Goal: Information Seeking & Learning: Learn about a topic

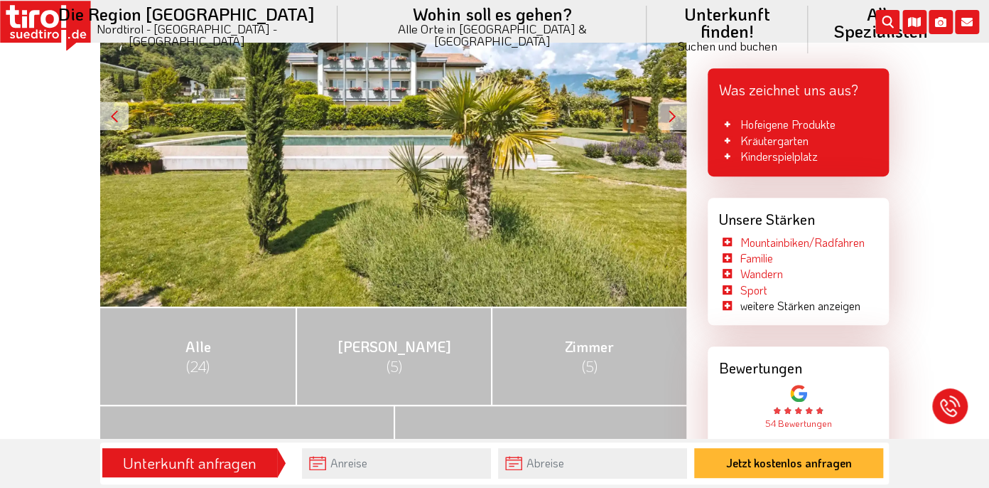
scroll to position [355, 0]
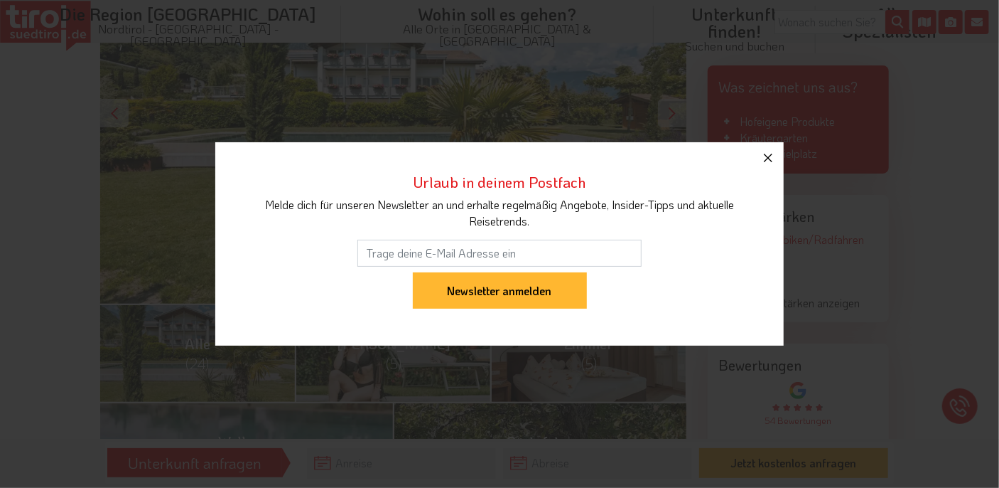
click at [770, 163] on icon "button" at bounding box center [768, 157] width 17 height 17
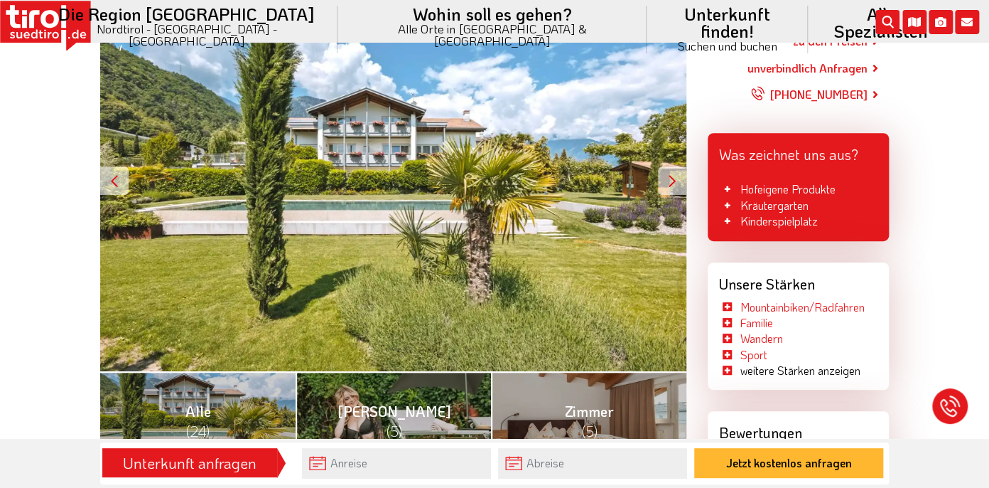
scroll to position [213, 0]
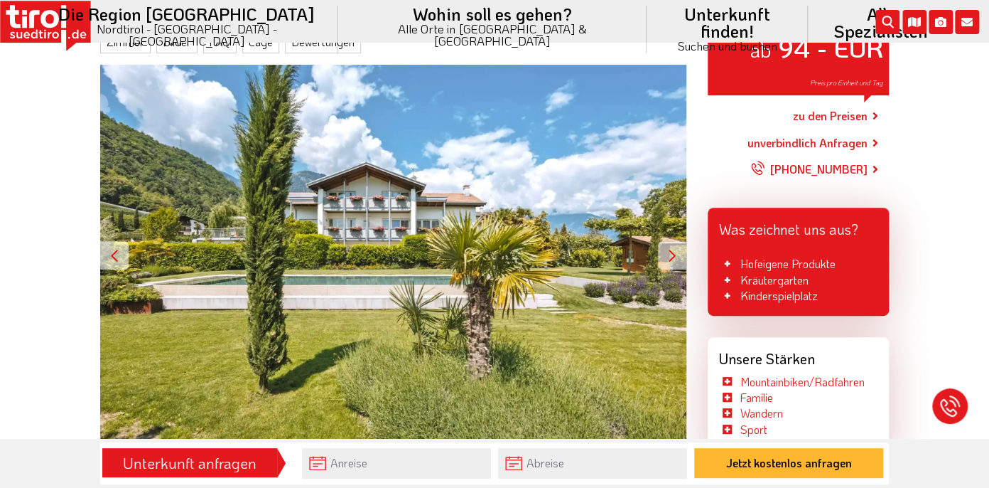
click at [674, 256] on div at bounding box center [672, 255] width 28 height 28
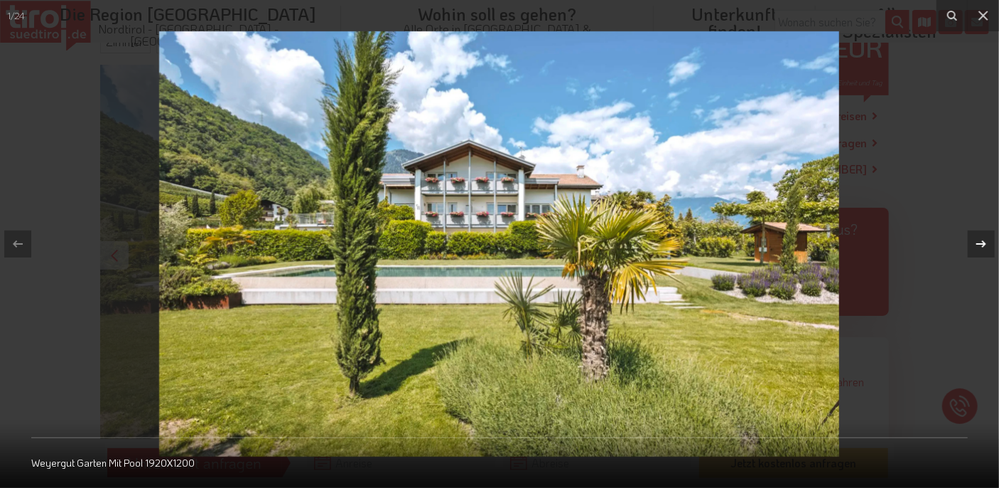
click at [977, 244] on icon at bounding box center [981, 243] width 17 height 17
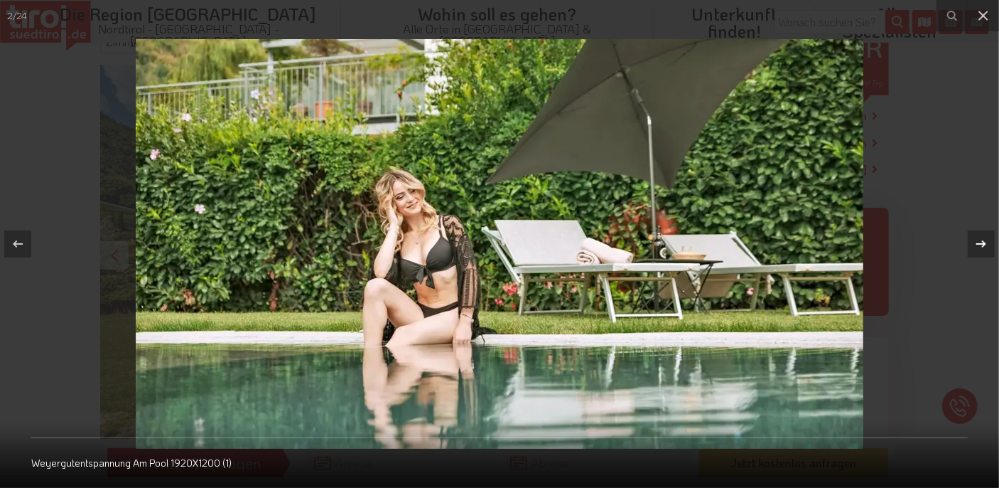
click at [977, 245] on icon at bounding box center [981, 243] width 17 height 17
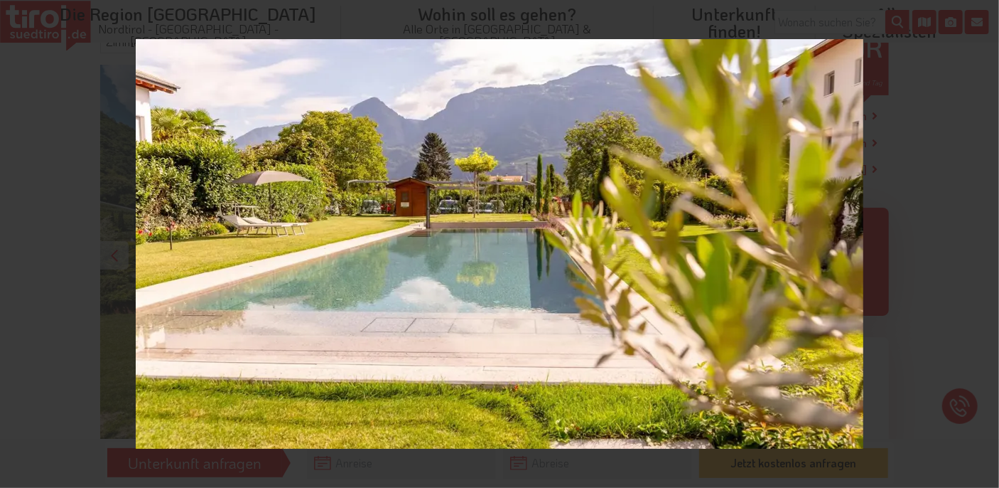
click at [977, 245] on div "3 / 24 Weyergut Salzwasser Pool 1920X1200 (1)" at bounding box center [499, 244] width 999 height 488
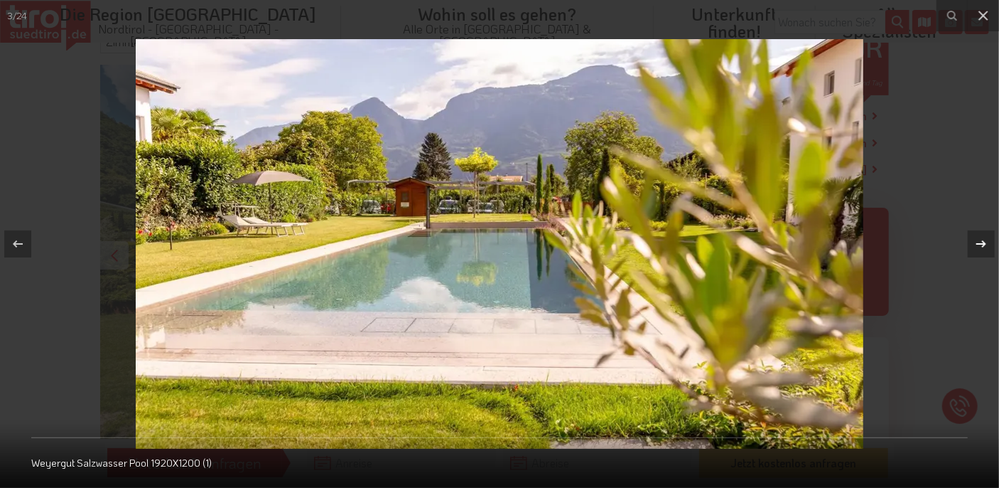
click at [977, 245] on icon at bounding box center [981, 243] width 17 height 17
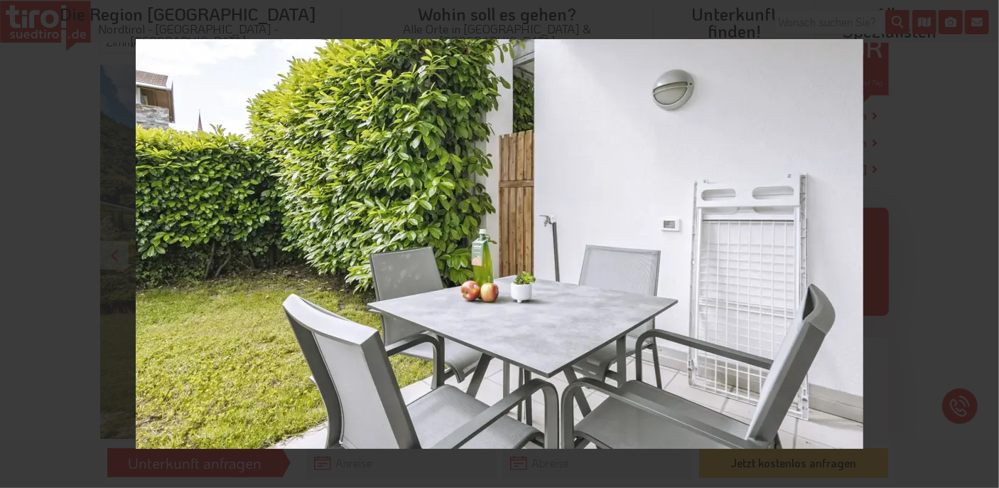
click at [977, 245] on div "4 / 24 Weyergutwohnung Pink Garten5 1920X1200 (1)" at bounding box center [499, 244] width 999 height 488
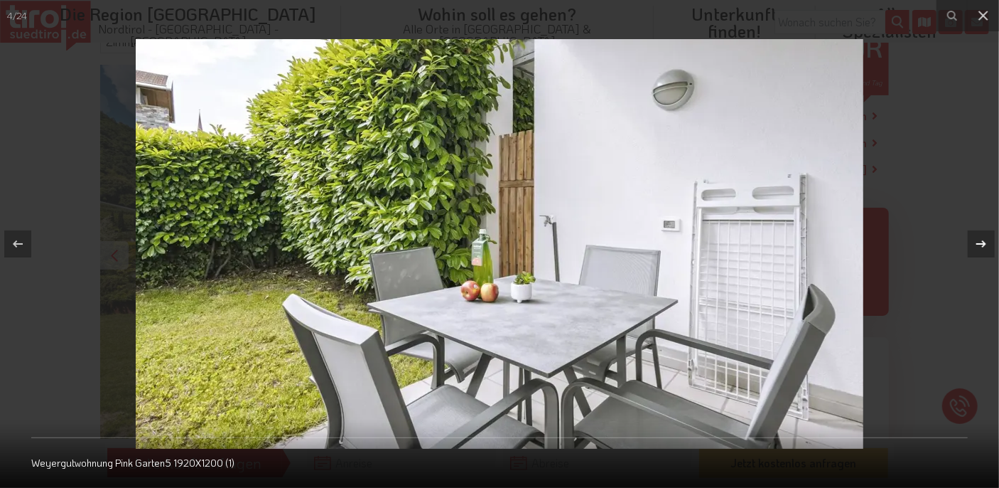
click at [977, 246] on icon at bounding box center [981, 243] width 17 height 17
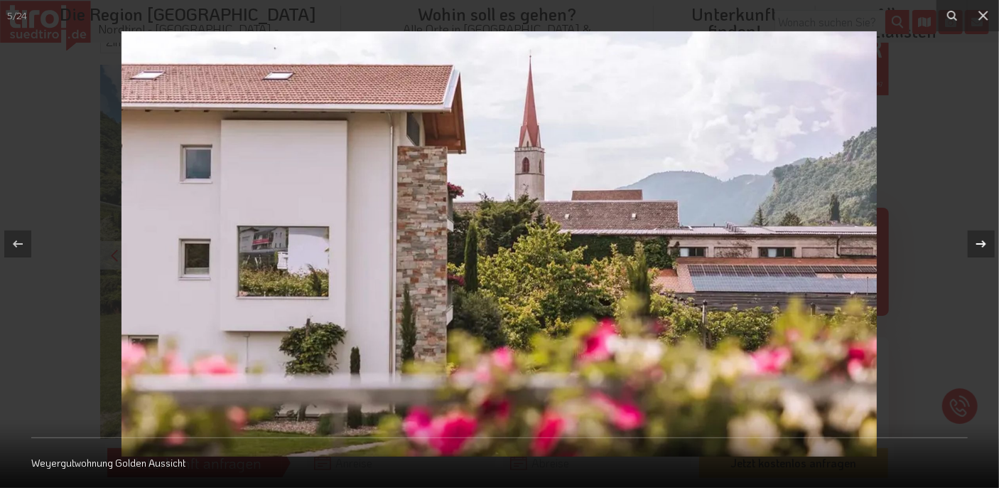
click at [978, 246] on icon at bounding box center [981, 243] width 17 height 17
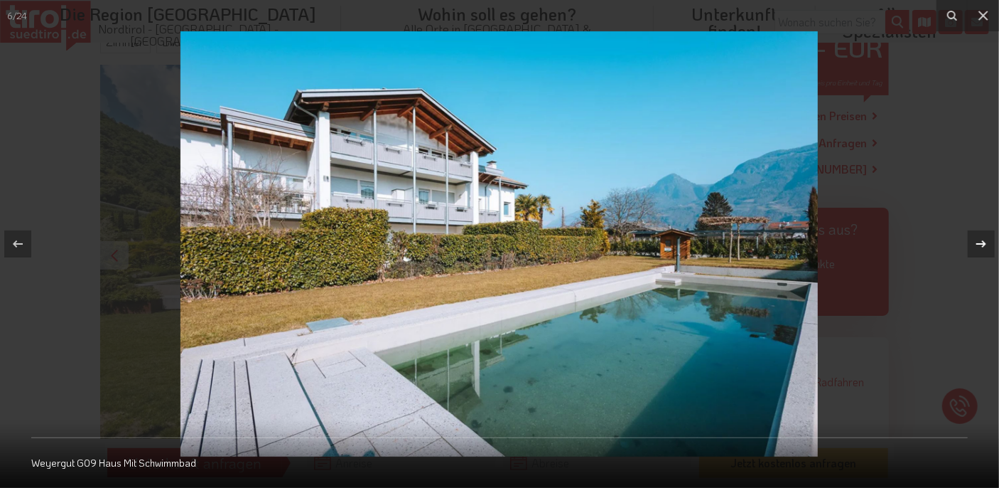
click at [979, 242] on icon at bounding box center [981, 243] width 17 height 17
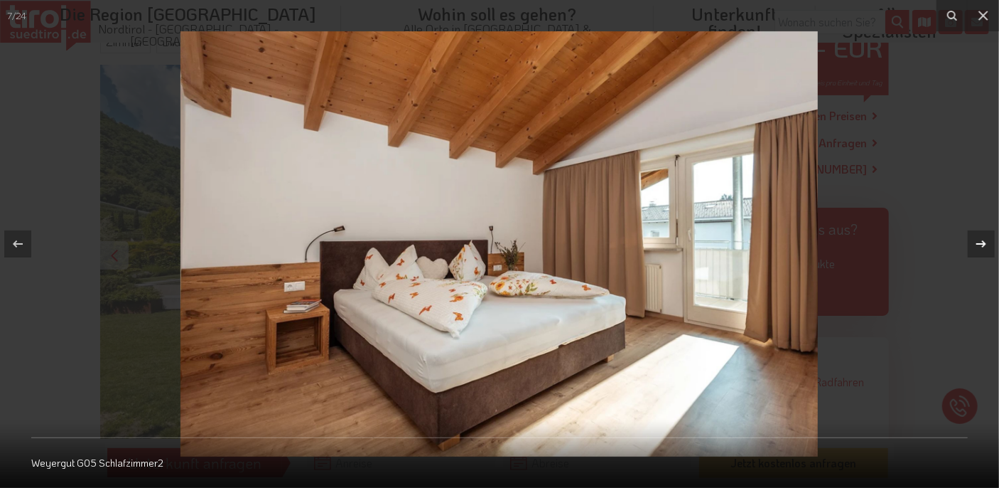
click at [979, 242] on icon at bounding box center [981, 243] width 17 height 17
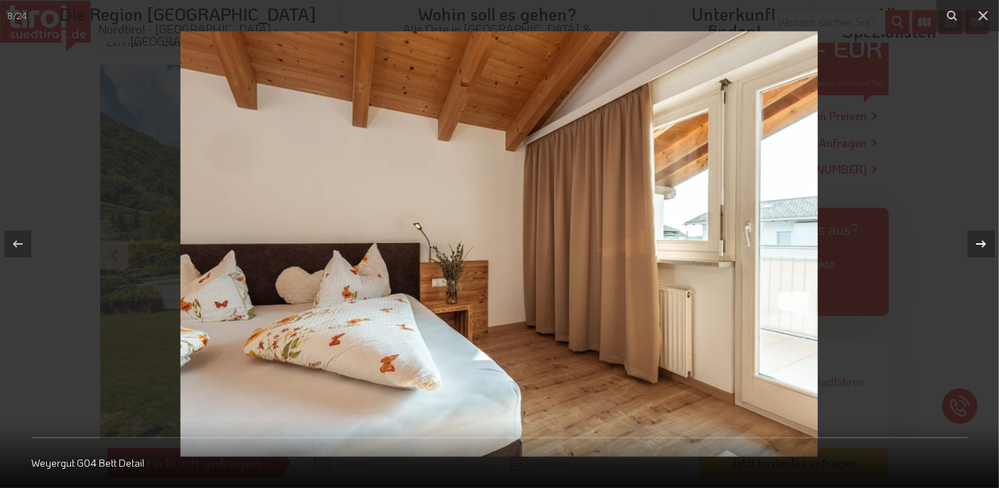
click at [979, 242] on icon at bounding box center [981, 243] width 17 height 17
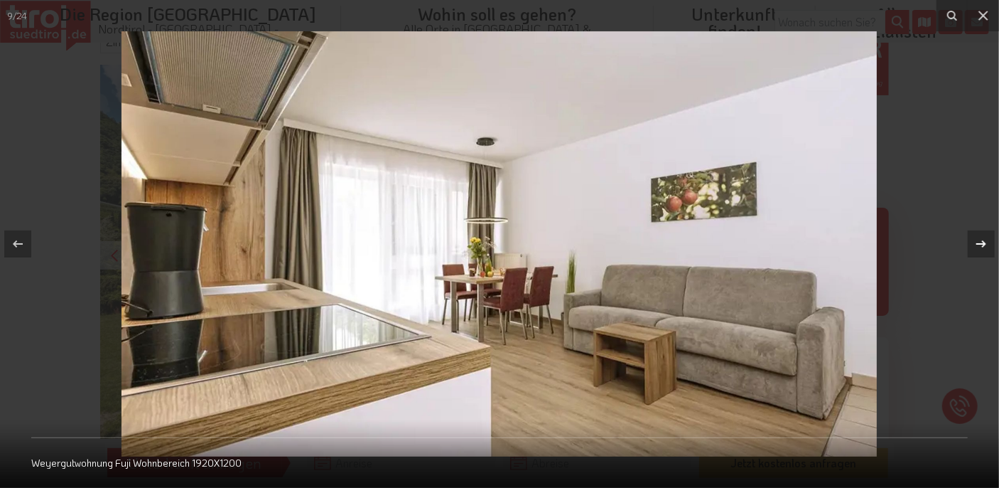
click at [979, 242] on icon at bounding box center [981, 243] width 17 height 17
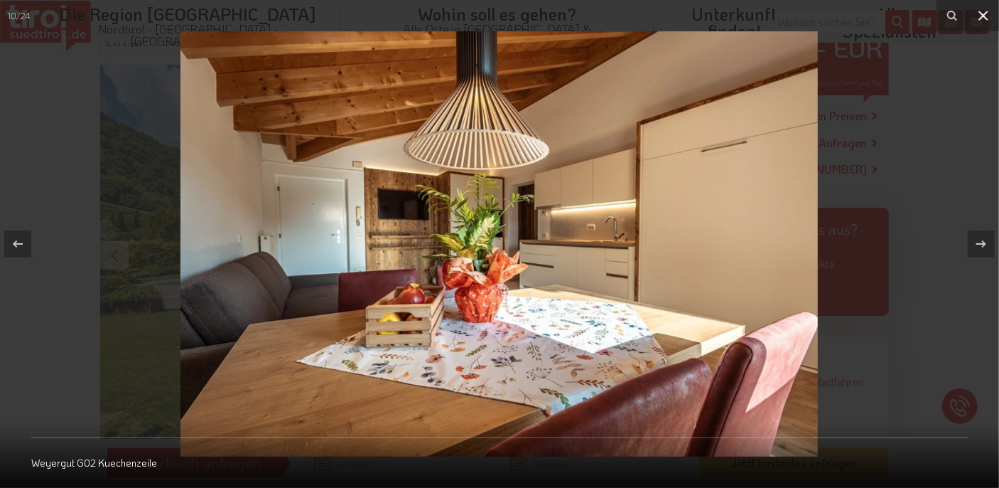
click at [986, 18] on icon at bounding box center [984, 16] width 10 height 10
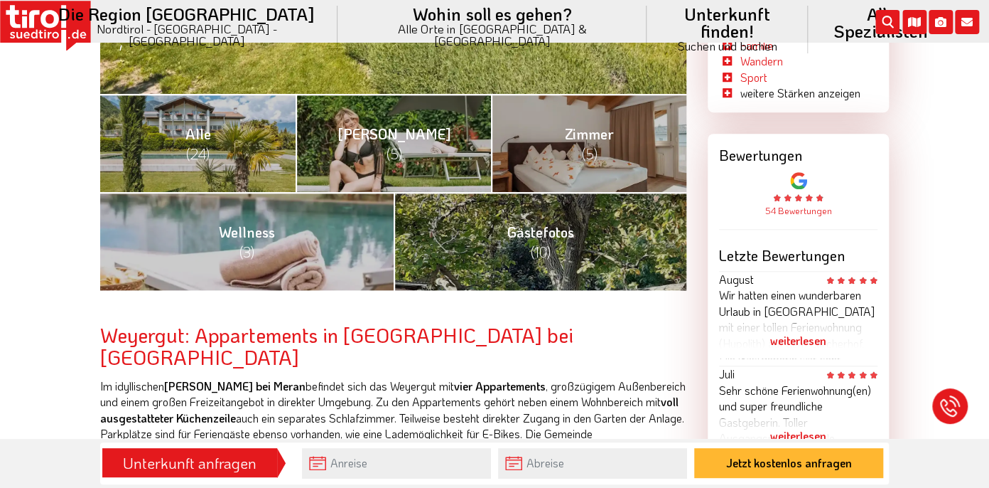
scroll to position [639, 0]
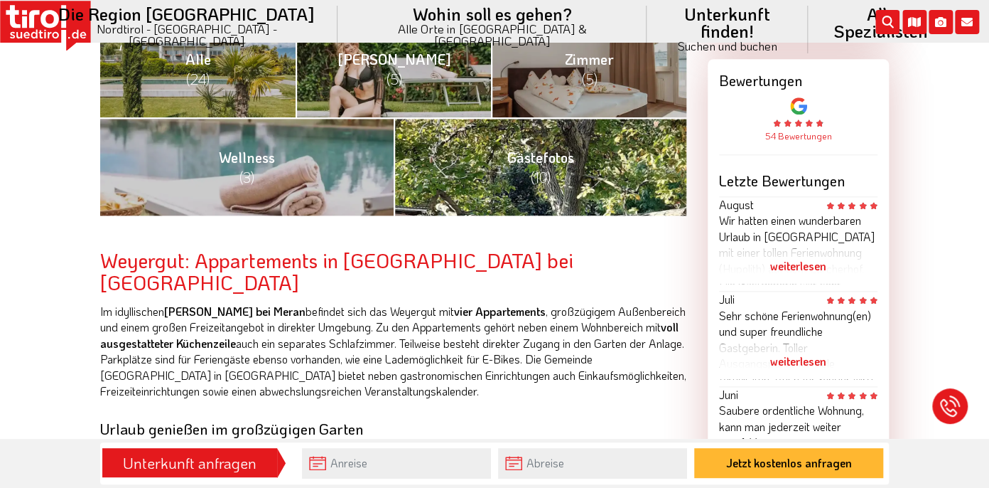
click at [646, 178] on link "Gästefotos (10)" at bounding box center [541, 166] width 294 height 98
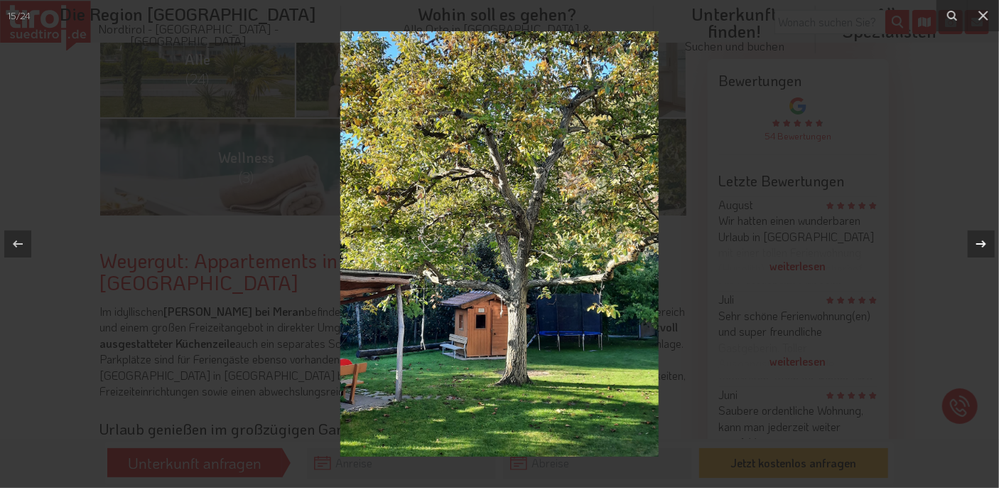
click at [972, 243] on div at bounding box center [981, 243] width 27 height 27
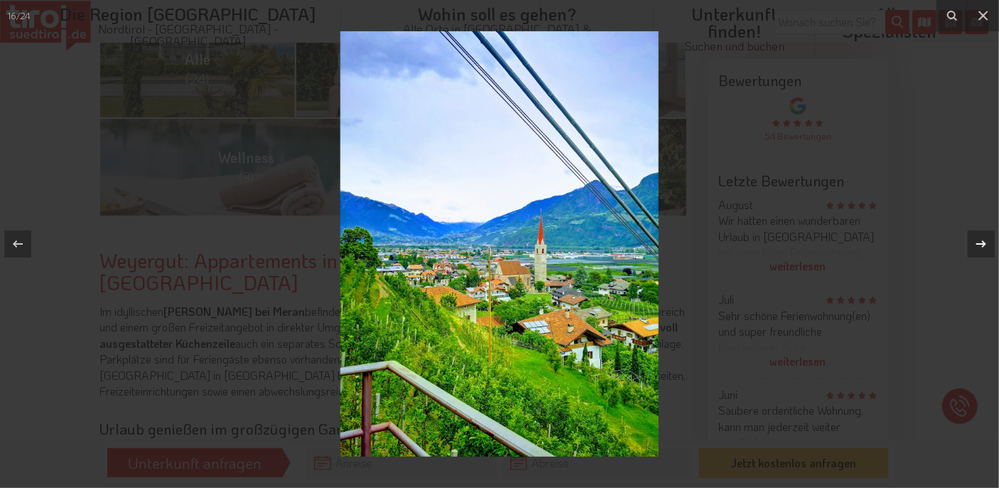
click at [972, 243] on div at bounding box center [981, 243] width 27 height 27
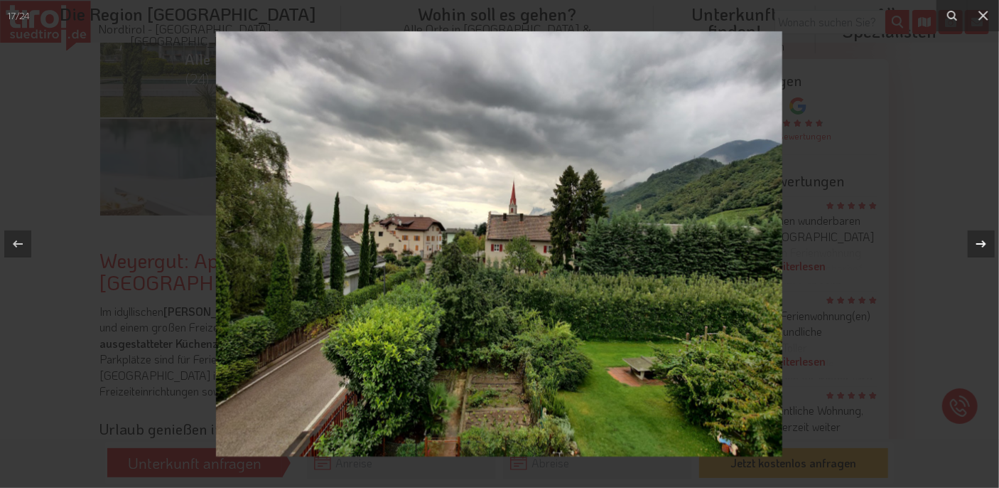
click at [972, 243] on div at bounding box center [981, 243] width 27 height 27
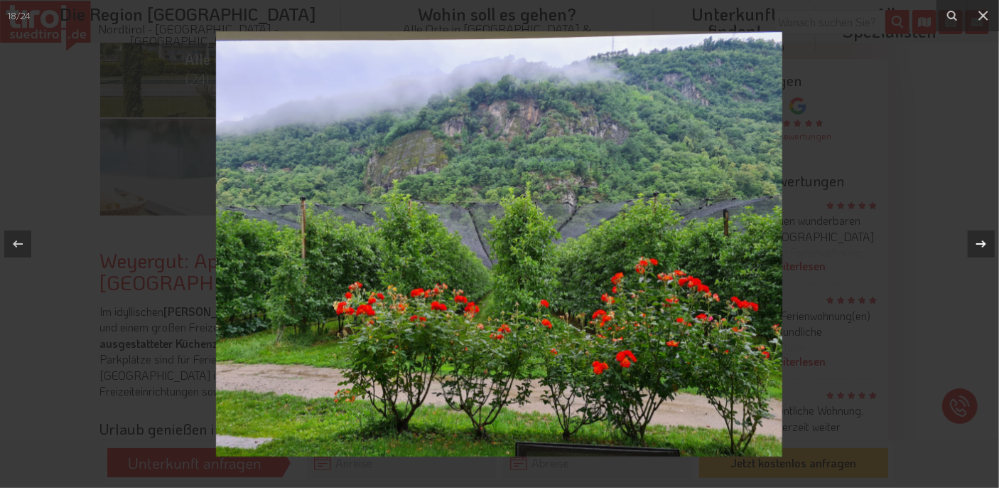
click at [972, 243] on div at bounding box center [981, 243] width 27 height 27
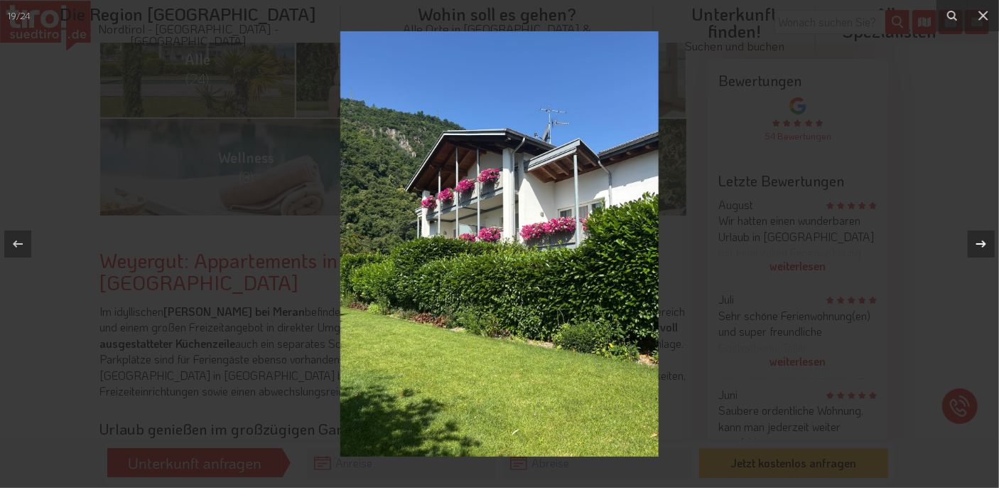
click at [972, 243] on div at bounding box center [981, 243] width 27 height 27
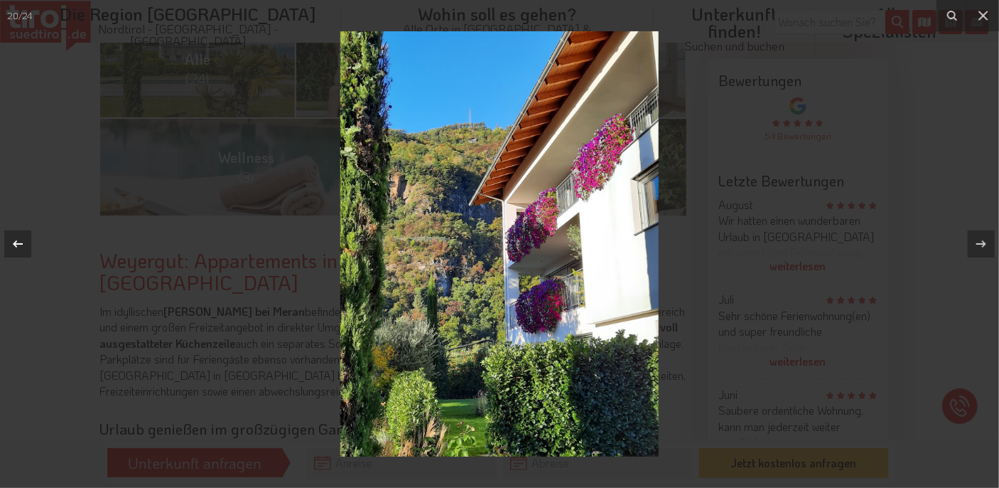
click at [9, 244] on icon at bounding box center [17, 243] width 17 height 17
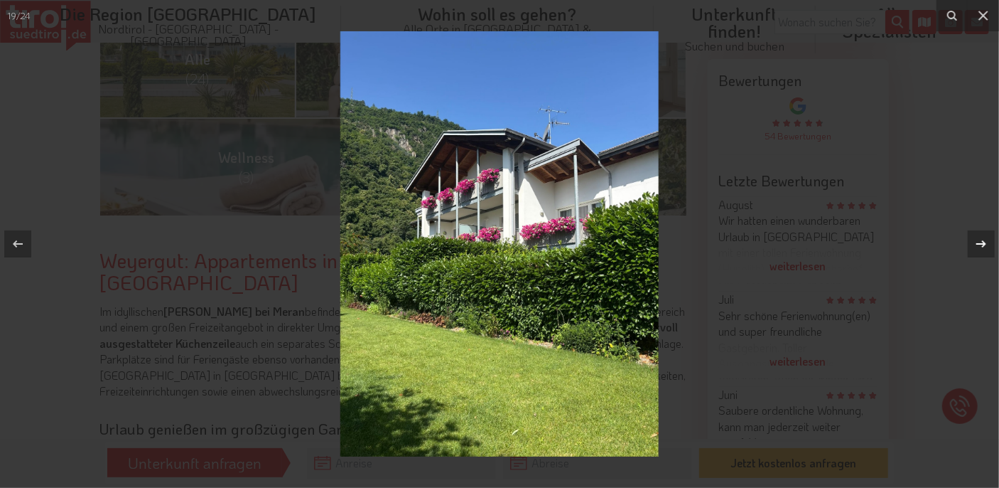
click at [985, 247] on icon at bounding box center [981, 243] width 17 height 17
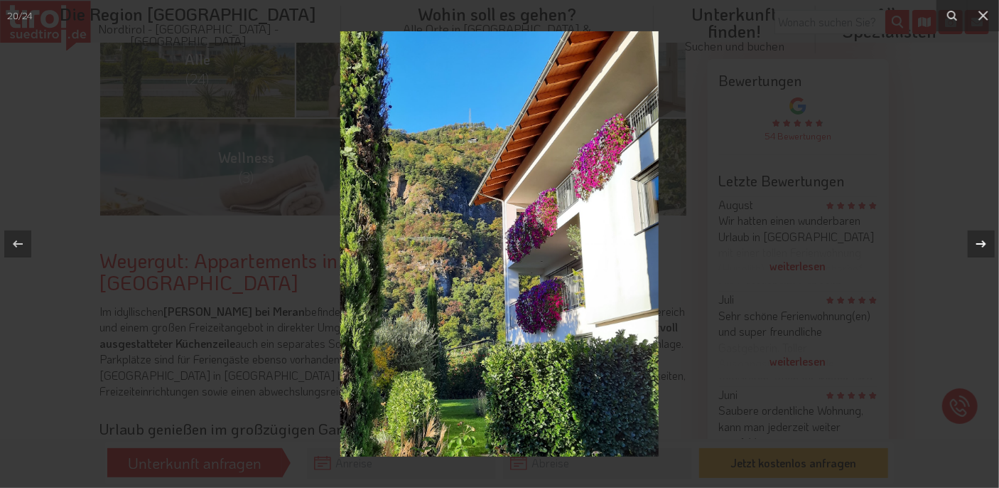
click at [985, 247] on icon at bounding box center [981, 243] width 17 height 17
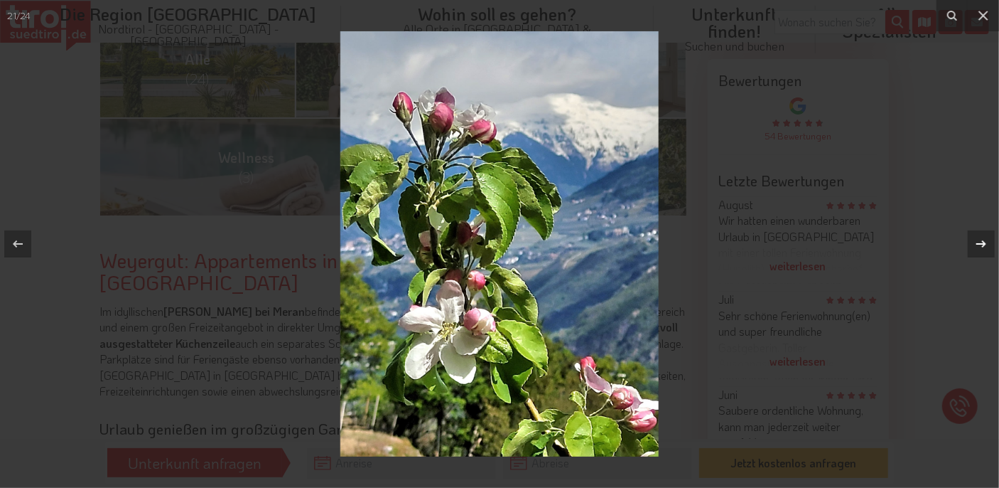
click at [985, 247] on icon at bounding box center [981, 243] width 17 height 17
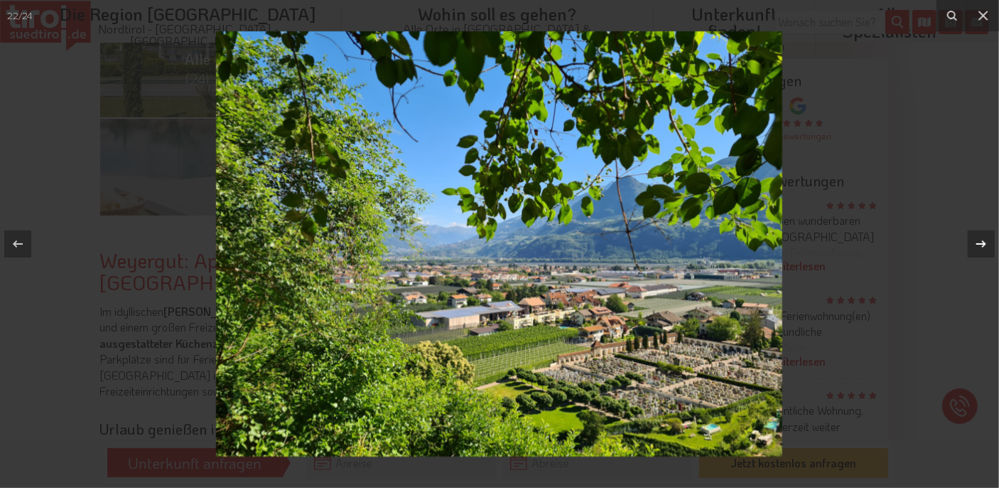
click at [985, 247] on icon at bounding box center [981, 243] width 17 height 17
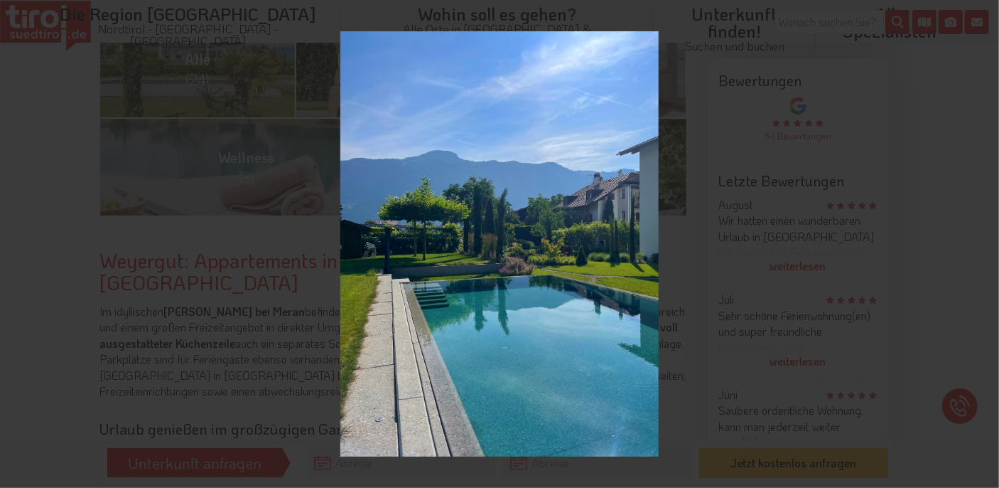
click at [985, 247] on div "23 / 24" at bounding box center [499, 244] width 999 height 488
click at [982, 248] on icon at bounding box center [981, 243] width 17 height 17
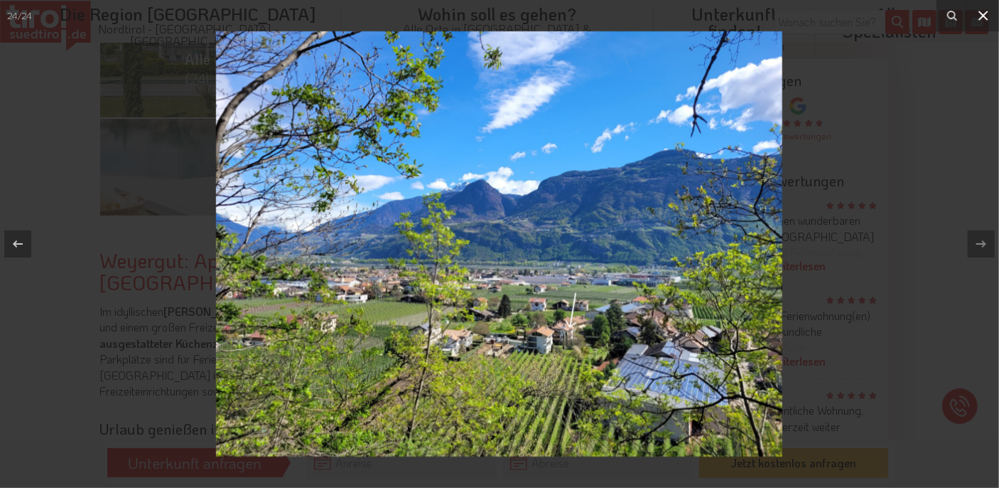
click at [986, 14] on icon at bounding box center [984, 16] width 10 height 10
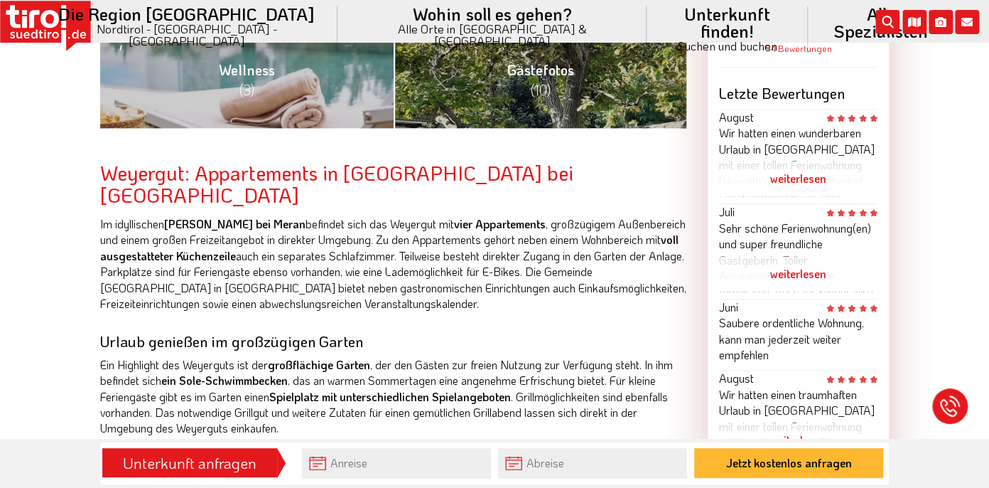
scroll to position [498, 0]
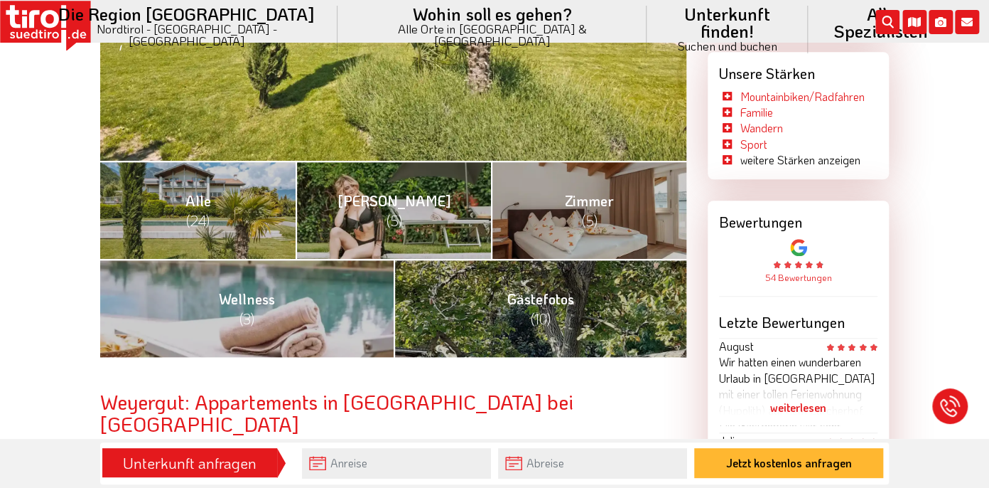
click at [799, 245] on img at bounding box center [798, 247] width 17 height 17
click at [795, 274] on link "54 Bewertungen" at bounding box center [798, 276] width 67 height 11
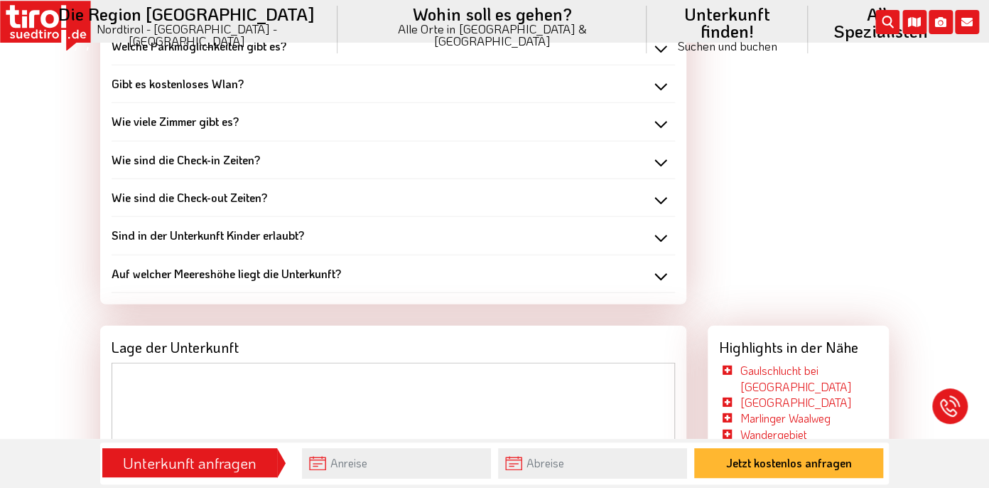
scroll to position [1442, 0]
